Goal: Task Accomplishment & Management: Complete application form

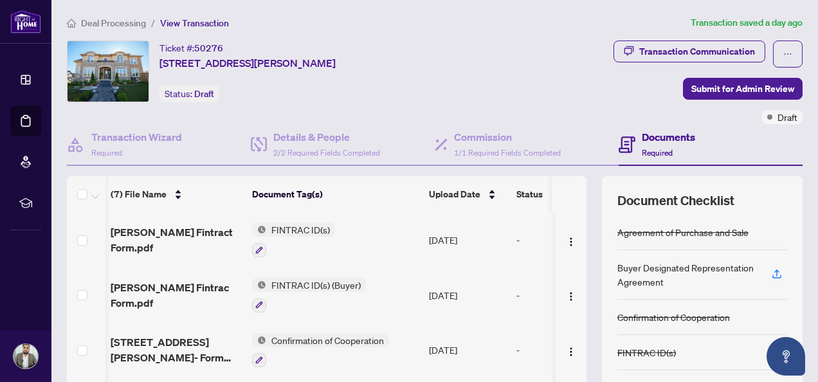
drag, startPoint x: 578, startPoint y: 243, endPoint x: 573, endPoint y: 272, distance: 28.8
click at [573, 272] on div "(7) File Name Document Tag(s) Upload Date Status [PERSON_NAME] Fintract Form.pd…" at bounding box center [435, 321] width 736 height 290
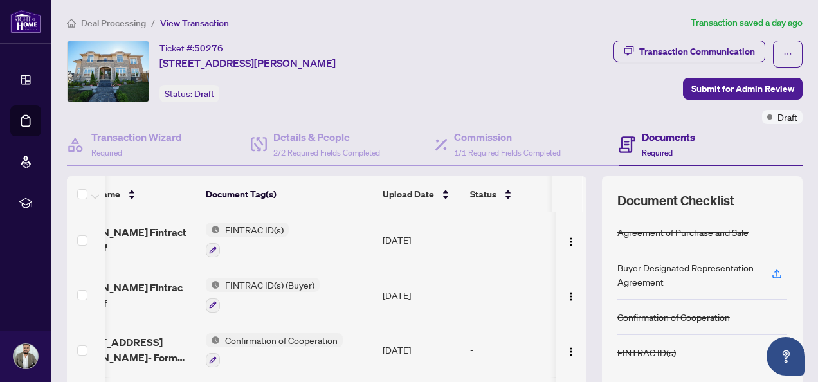
click at [573, 272] on div "[PERSON_NAME] Fintract Form.pdf FINTRAC ID(s) [DATE] - [PERSON_NAME] Fintrac Fo…" at bounding box center [327, 308] width 520 height 192
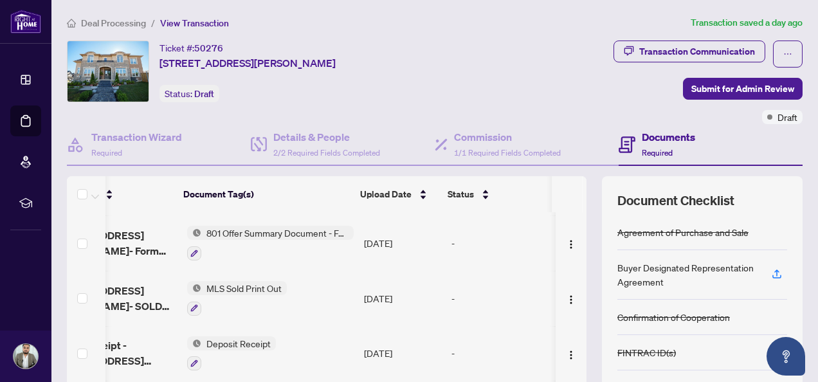
drag, startPoint x: 578, startPoint y: 351, endPoint x: 551, endPoint y: 173, distance: 179.6
click at [551, 173] on div "Transaction Wizard Required Details & People 2/2 Required Fields Completed Comm…" at bounding box center [435, 295] width 736 height 342
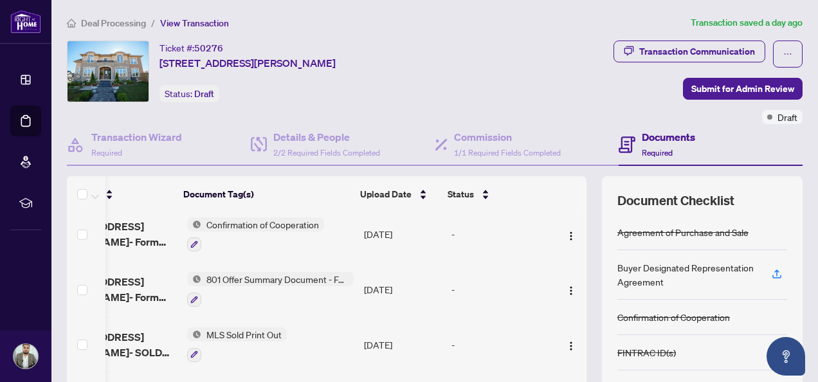
drag, startPoint x: 551, startPoint y: 173, endPoint x: 514, endPoint y: 89, distance: 91.3
click at [514, 89] on div "Transaction Communication Submit for Admin Review Draft" at bounding box center [640, 83] width 326 height 84
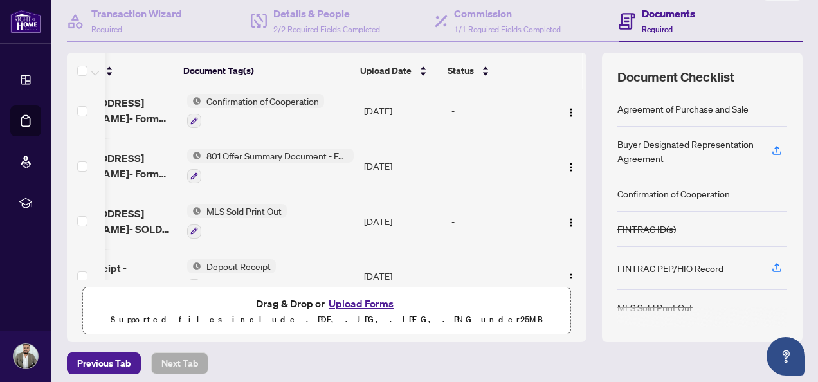
scroll to position [174, 0]
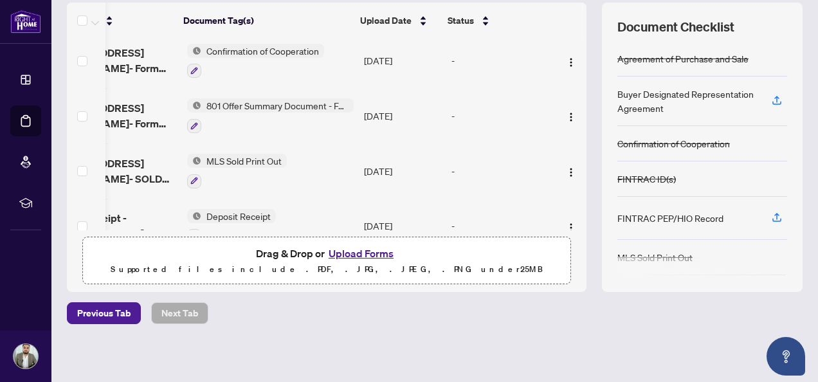
click at [349, 250] on button "Upload Forms" at bounding box center [361, 253] width 73 height 17
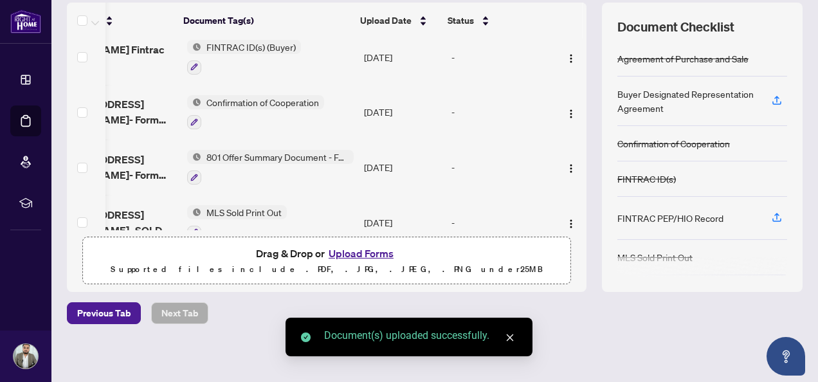
scroll to position [0, 79]
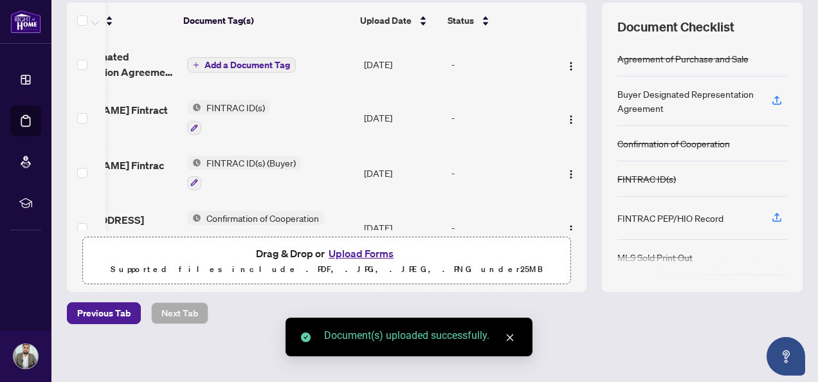
click at [205, 62] on span "Add a Document Tag" at bounding box center [248, 64] width 86 height 9
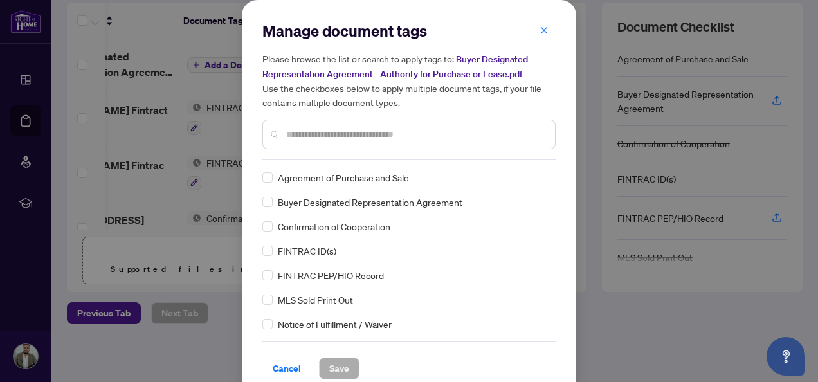
click at [359, 199] on span "Buyer Designated Representation Agreement" at bounding box center [370, 202] width 185 height 14
click at [331, 364] on span "Save" at bounding box center [339, 368] width 20 height 21
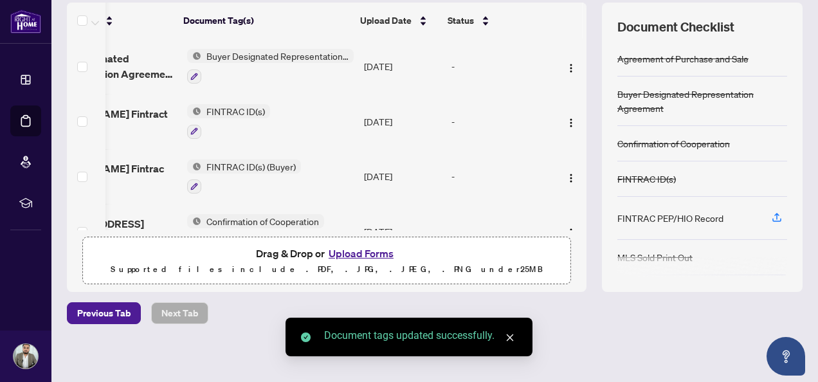
click at [643, 365] on div "Deal Processing / View Transaction Transaction saved in a few seconds Ticket #:…" at bounding box center [435, 106] width 746 height 528
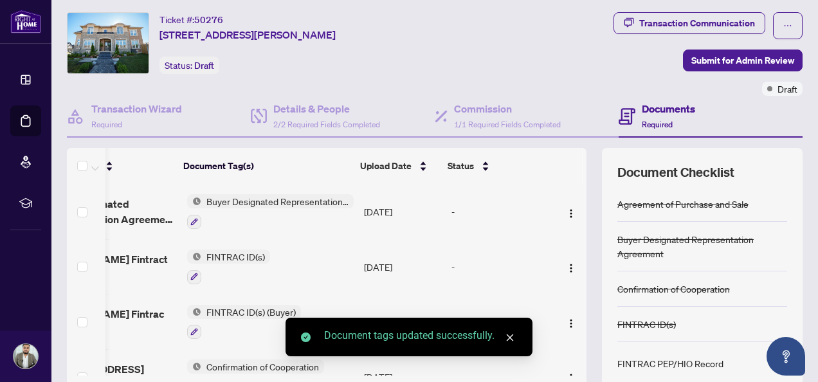
scroll to position [0, 0]
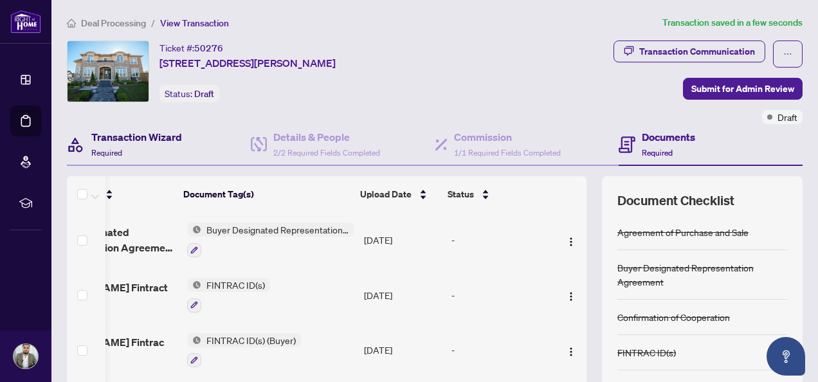
click at [152, 142] on h4 "Transaction Wizard" at bounding box center [136, 136] width 91 height 15
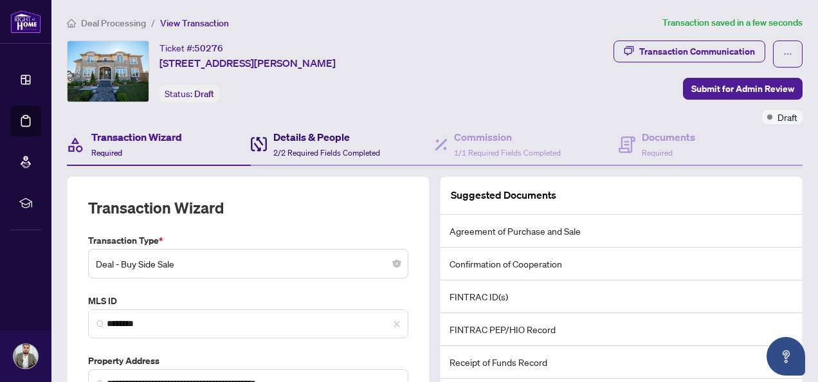
click at [287, 148] on span "2/2 Required Fields Completed" at bounding box center [326, 153] width 107 height 10
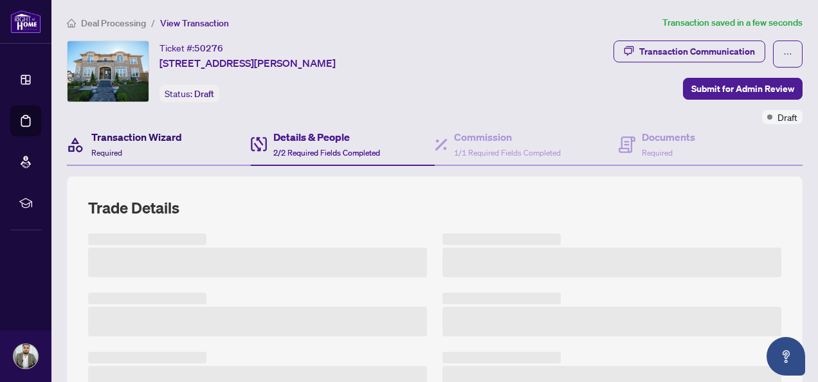
click at [120, 134] on h4 "Transaction Wizard" at bounding box center [136, 136] width 91 height 15
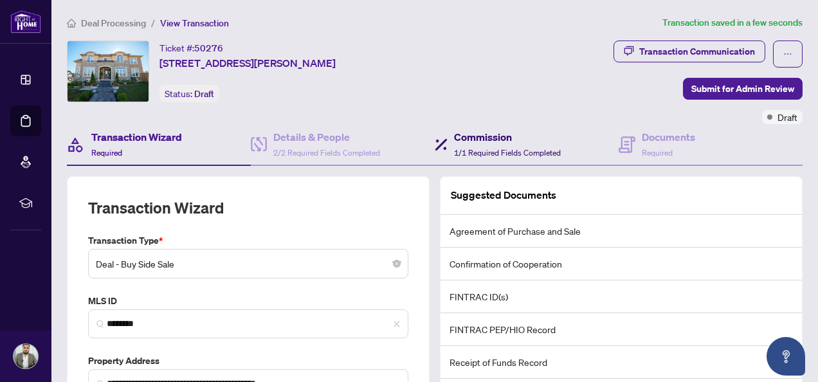
click at [473, 153] on span "1/1 Required Fields Completed" at bounding box center [507, 153] width 107 height 10
type textarea "**********"
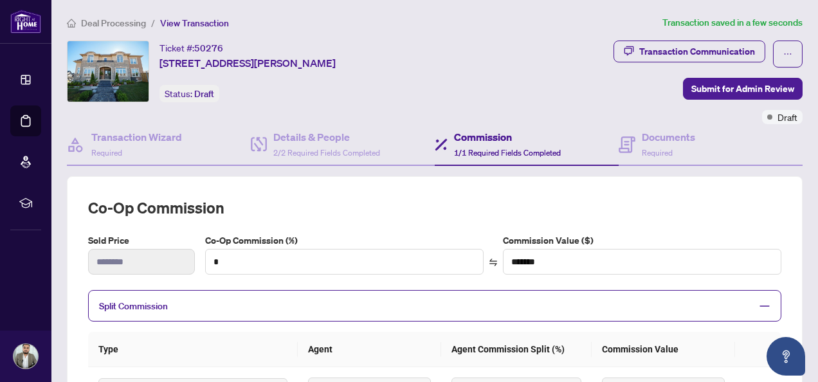
click at [291, 198] on h2 "Co-op Commission" at bounding box center [435, 208] width 694 height 21
click at [667, 112] on div "Transaction Communication Submit for Admin Review Draft" at bounding box center [640, 83] width 326 height 84
click at [653, 133] on h4 "Documents" at bounding box center [668, 136] width 53 height 15
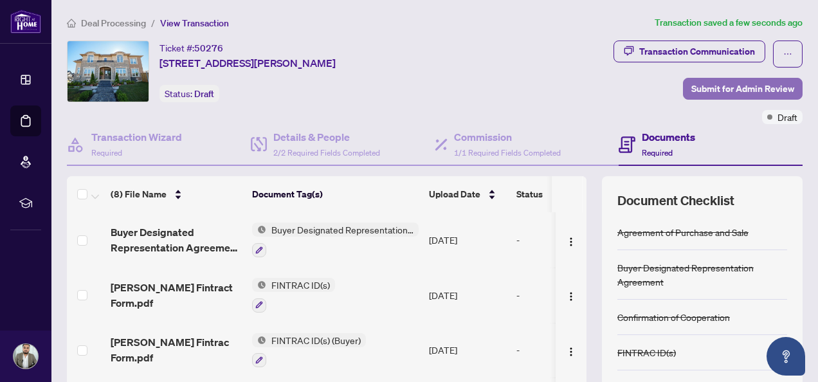
click at [728, 86] on span "Submit for Admin Review" at bounding box center [743, 89] width 103 height 21
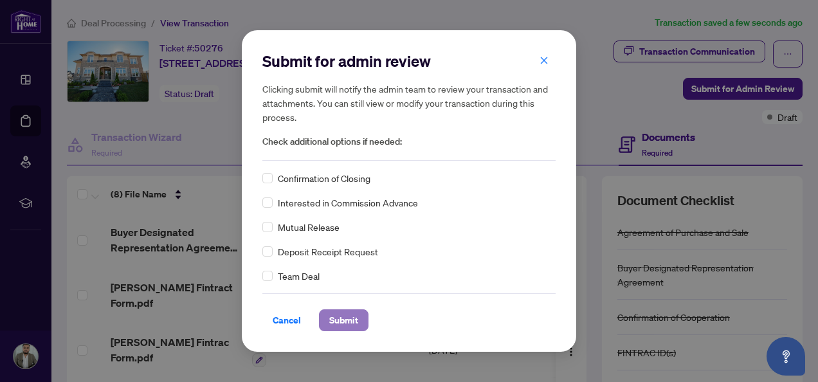
click at [353, 318] on span "Submit" at bounding box center [343, 320] width 29 height 21
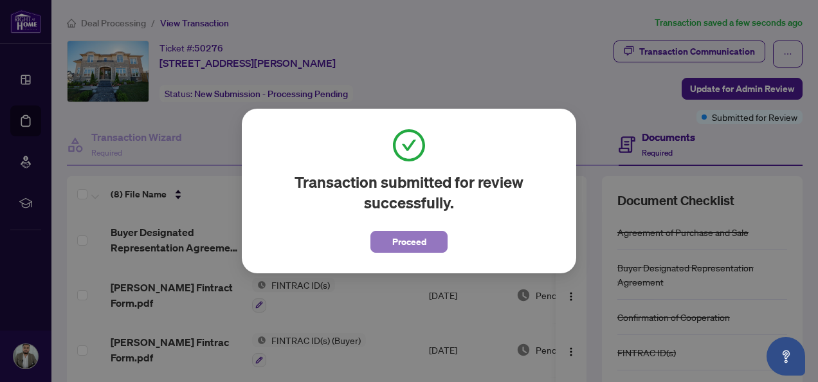
click at [398, 245] on span "Proceed" at bounding box center [410, 242] width 34 height 21
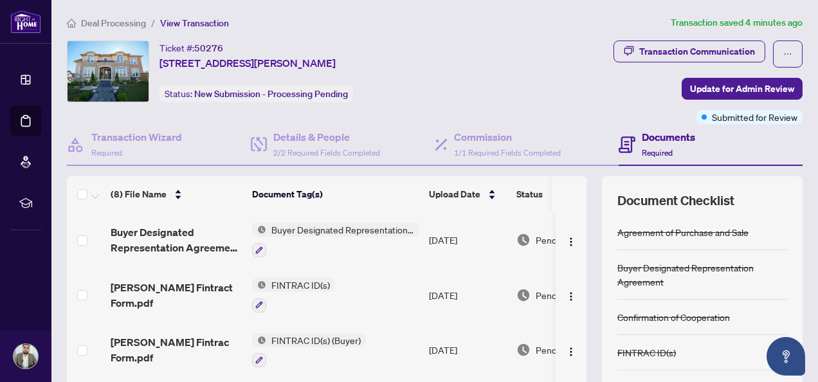
click at [476, 42] on div "Ticket #: 50276 [STREET_ADDRESS][PERSON_NAME] Status: New Submission - Processi…" at bounding box center [274, 72] width 414 height 62
